Goal: Check status

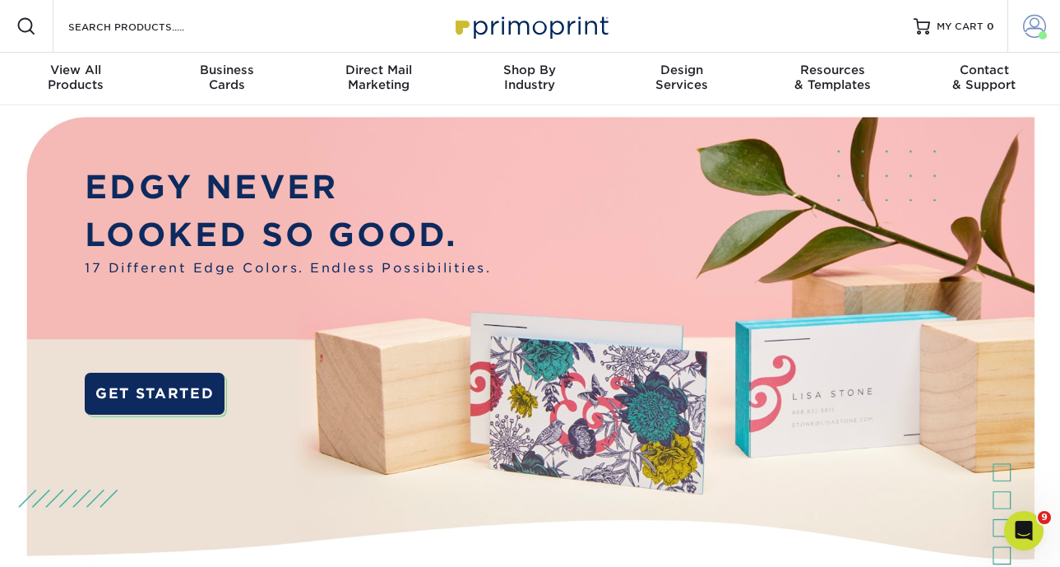
click at [1042, 33] on span at bounding box center [1043, 35] width 8 height 8
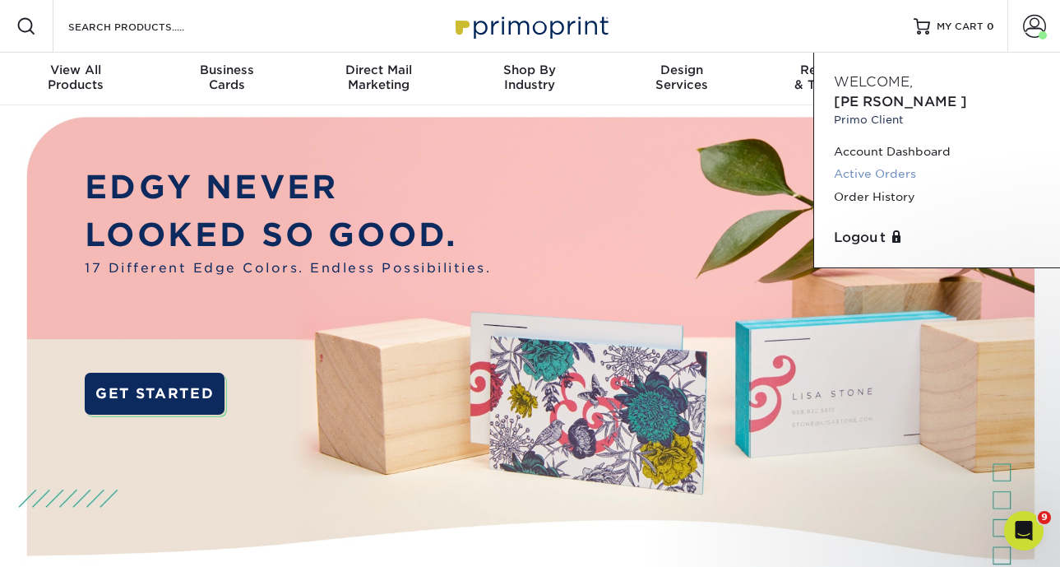
click at [901, 163] on link "Active Orders" at bounding box center [937, 174] width 206 height 22
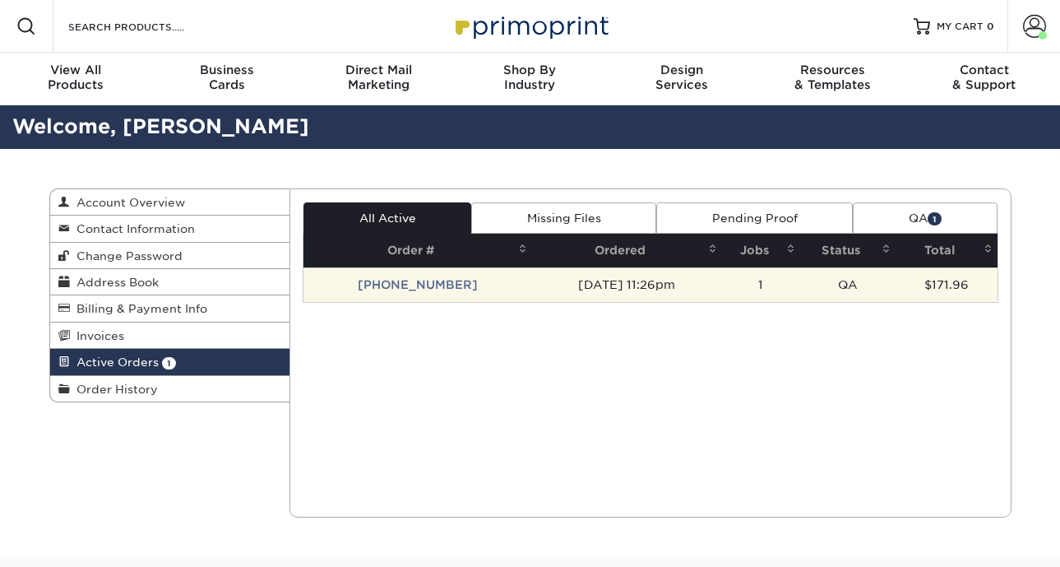
click at [438, 285] on td "[PHONE_NUMBER]" at bounding box center [417, 284] width 229 height 35
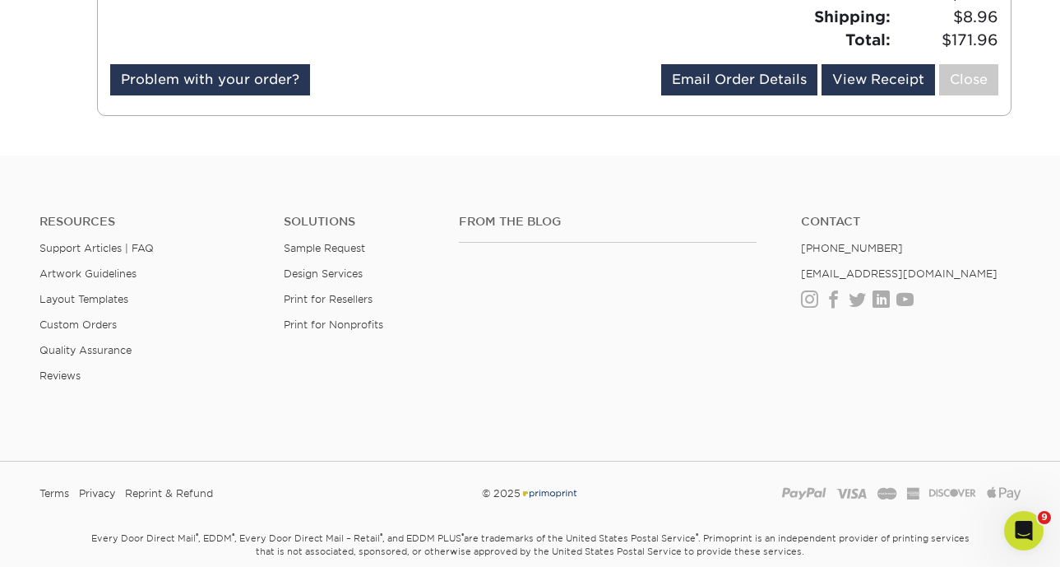
scroll to position [445, 0]
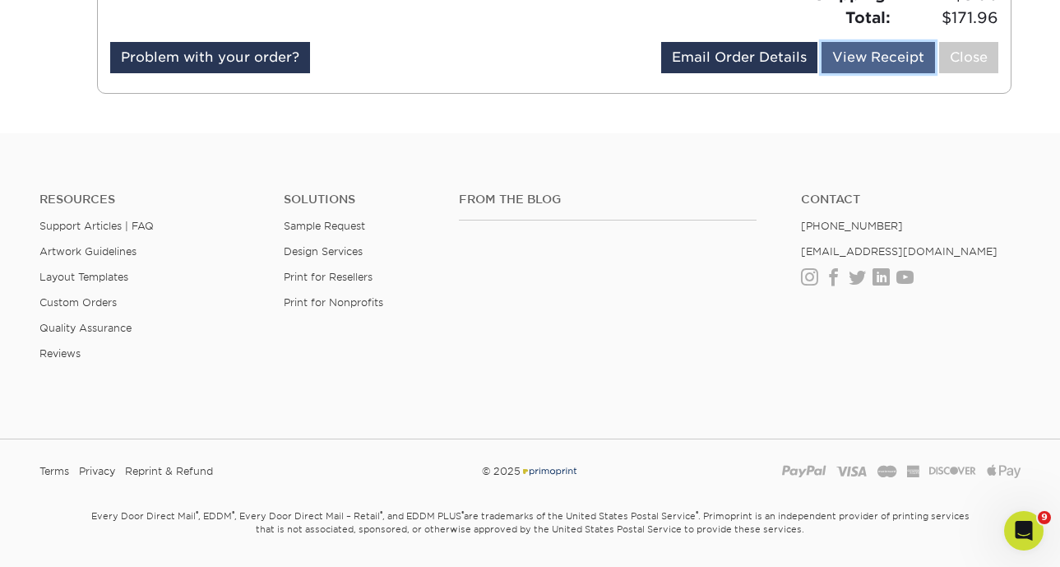
click at [855, 48] on link "View Receipt" at bounding box center [878, 57] width 113 height 31
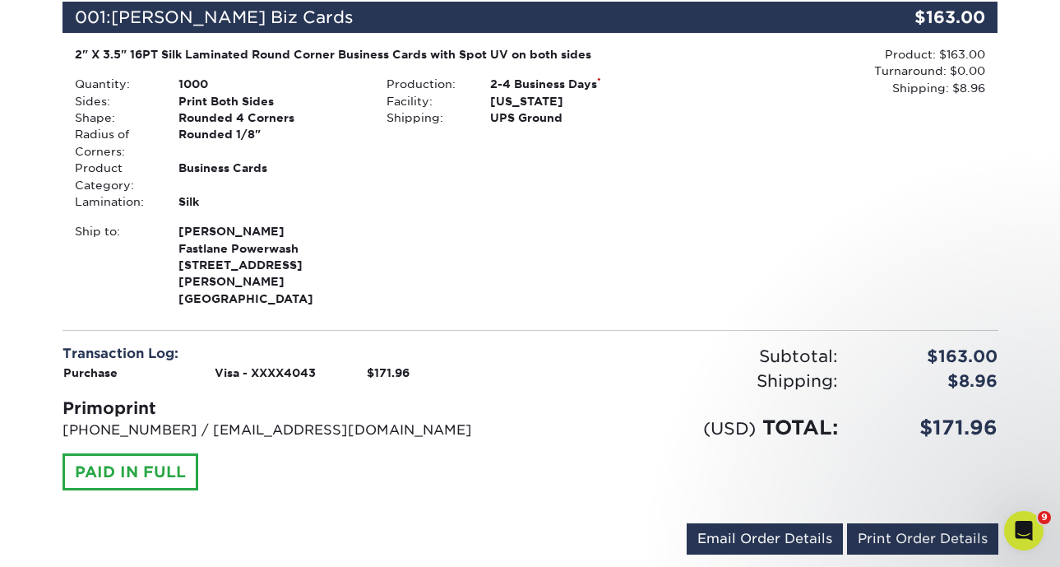
scroll to position [285, 0]
